Goal: Transaction & Acquisition: Purchase product/service

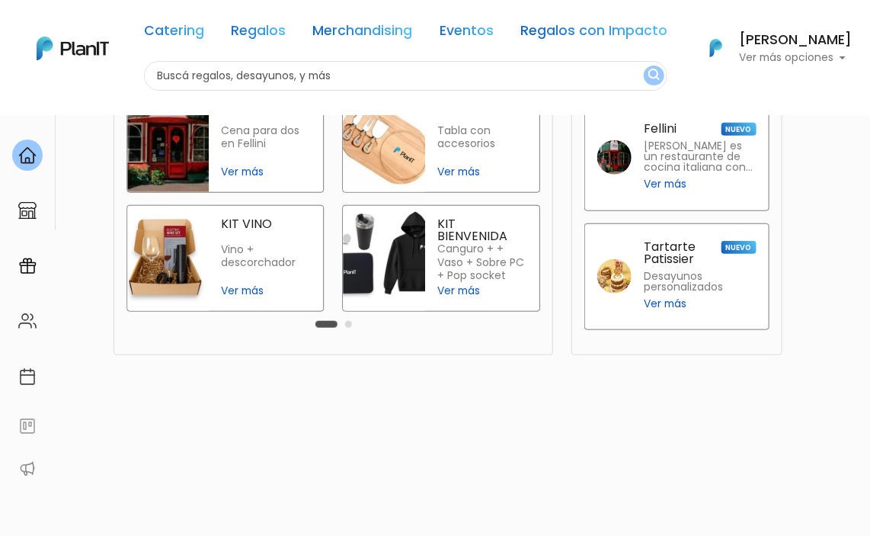
scroll to position [457, 0]
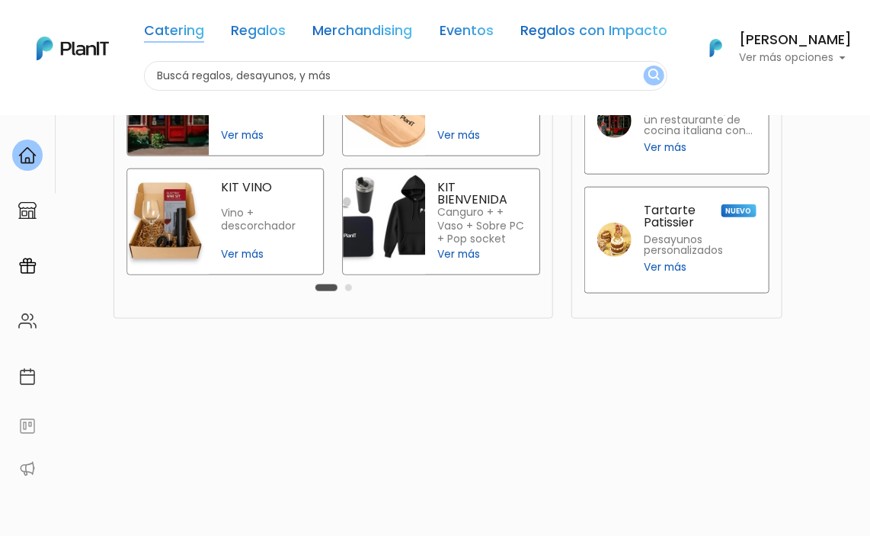
click at [186, 28] on link "Catering" at bounding box center [174, 33] width 60 height 18
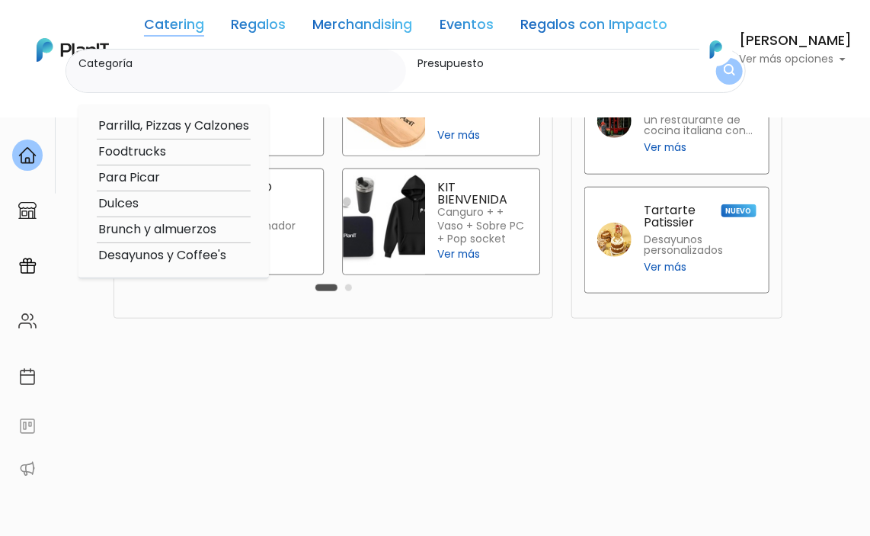
click at [254, 30] on link "Regalos" at bounding box center [258, 27] width 55 height 18
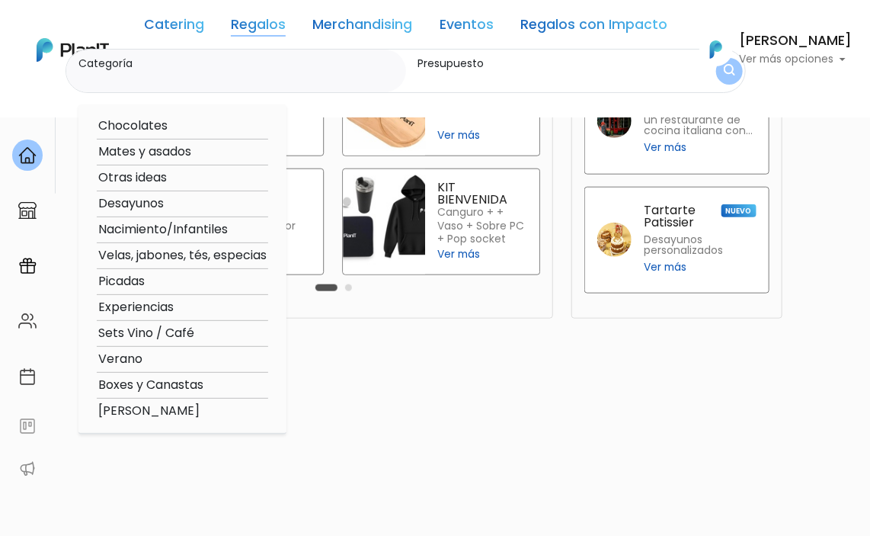
click at [339, 30] on link "Merchandising" at bounding box center [363, 27] width 100 height 18
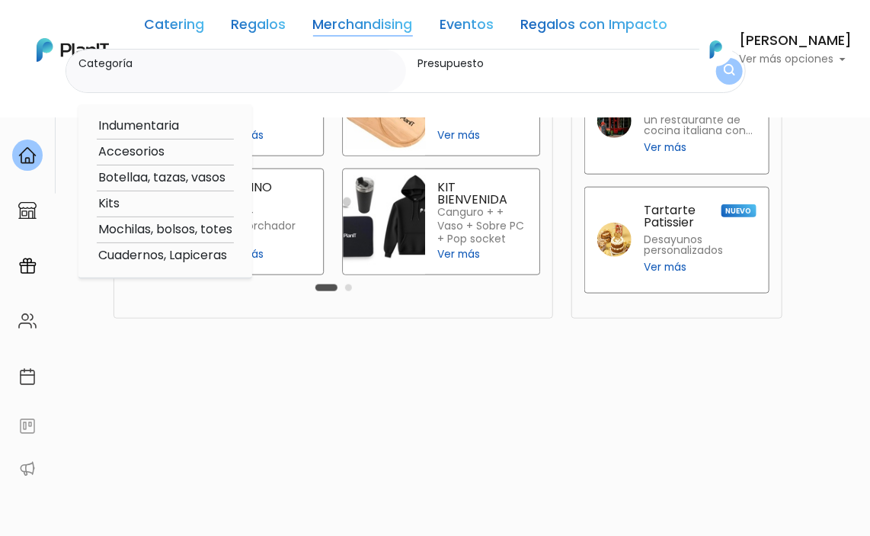
click at [478, 27] on link "Eventos" at bounding box center [467, 27] width 54 height 18
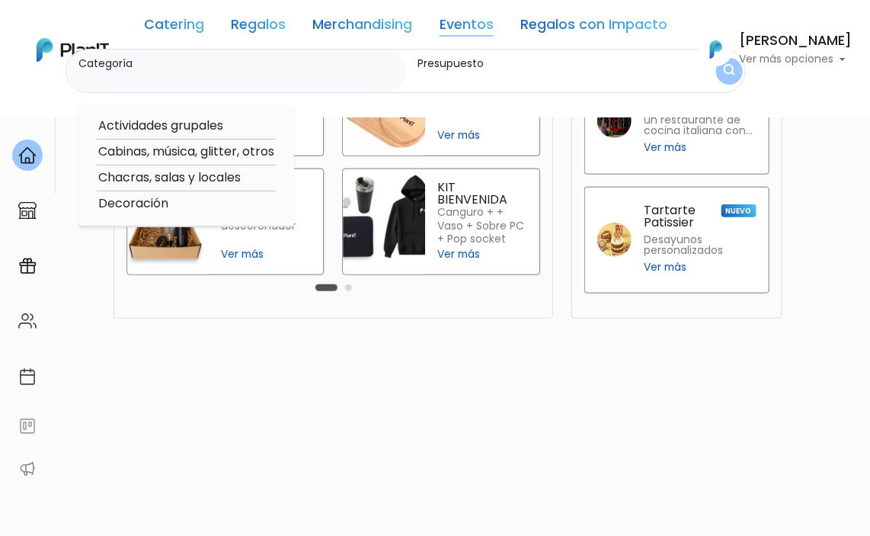
click at [552, 30] on link "Regalos con Impacto" at bounding box center [593, 27] width 147 height 18
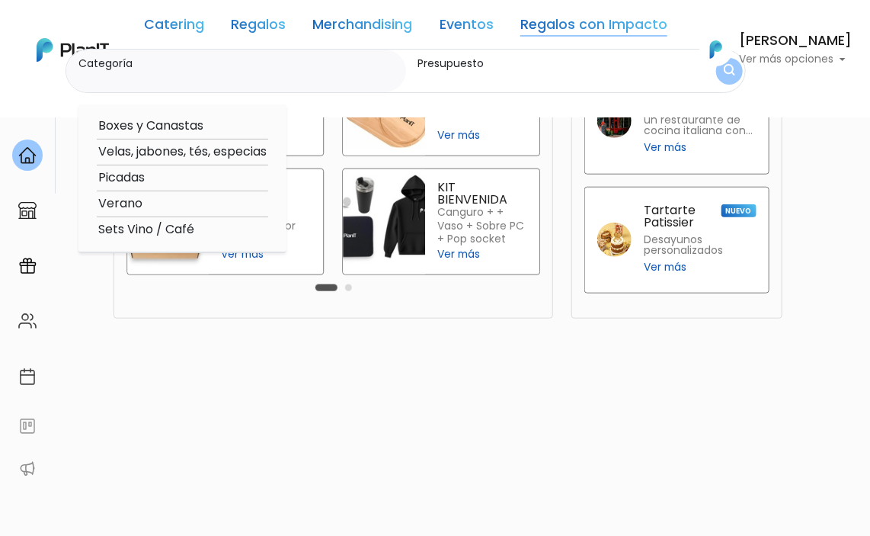
click at [194, 121] on option "Boxes y Canastas" at bounding box center [182, 126] width 171 height 19
type input "Boxes y Canastas"
type input "$0 - $1000"
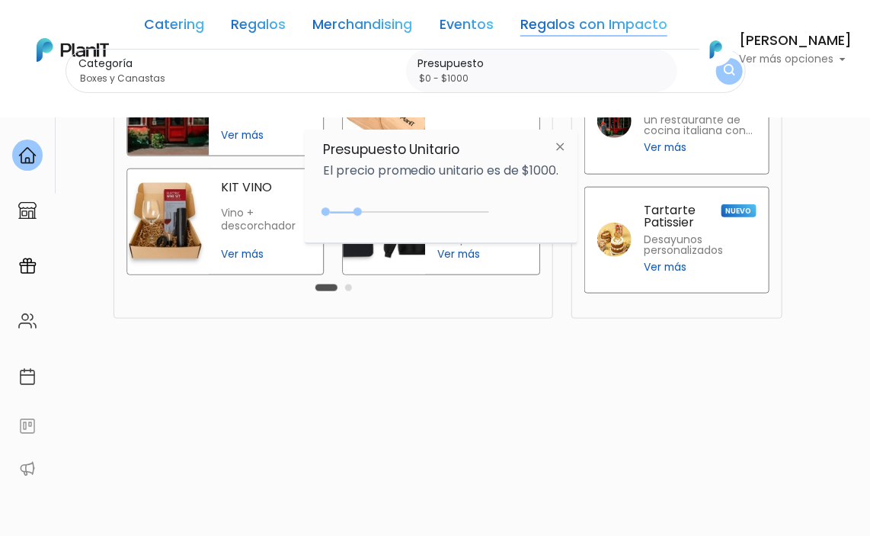
click at [475, 209] on div "0 : 1000 0 1000" at bounding box center [409, 214] width 160 height 15
click at [716, 78] on button "submit" at bounding box center [729, 70] width 27 height 27
